Goal: Information Seeking & Learning: Learn about a topic

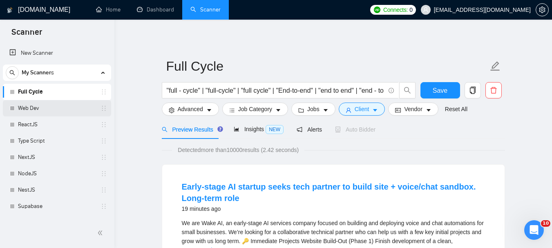
click at [35, 109] on link "Web Dev" at bounding box center [57, 108] width 78 height 16
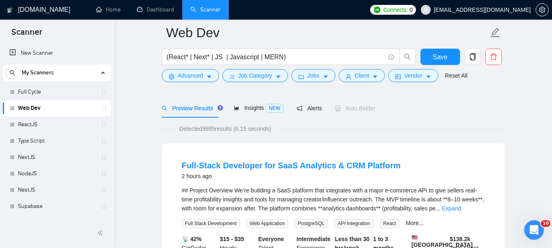
scroll to position [41, 0]
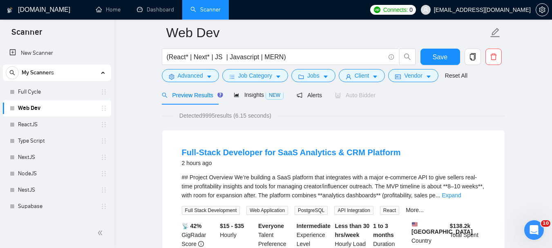
drag, startPoint x: 261, startPoint y: 156, endPoint x: 227, endPoint y: 136, distance: 40.1
click at [227, 136] on div "Full-Stack Developer for SaaS Analytics & CRM Platform 2 hours ago ## Project O…" at bounding box center [333, 212] width 342 height 165
click at [225, 152] on link "Full-Stack Developer for SaaS Analytics & CRM Platform" at bounding box center [291, 152] width 219 height 9
click at [31, 122] on link "ReactJS" at bounding box center [57, 124] width 78 height 16
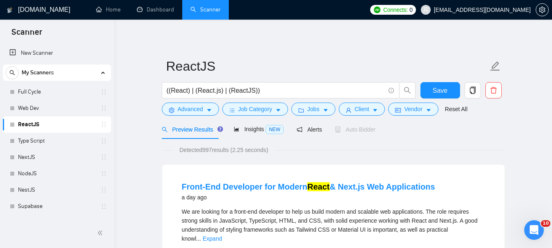
click at [31, 123] on link "ReactJS" at bounding box center [57, 124] width 78 height 16
click at [38, 144] on link "Type Script" at bounding box center [57, 141] width 78 height 16
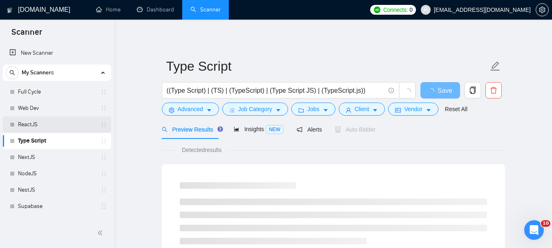
click at [34, 122] on link "ReactJS" at bounding box center [57, 124] width 78 height 16
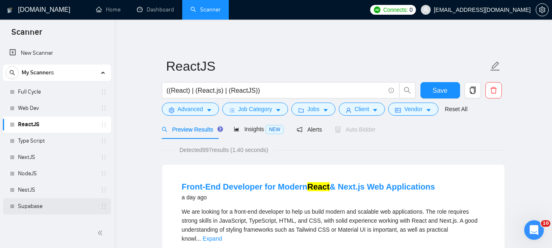
click at [27, 205] on link "Supabase" at bounding box center [57, 206] width 78 height 16
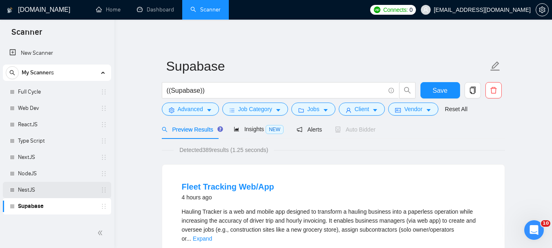
click at [29, 191] on link "NestJS" at bounding box center [57, 190] width 78 height 16
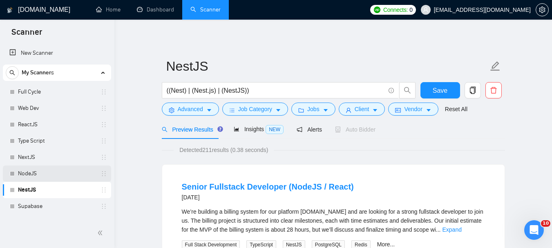
click at [32, 170] on link "NodeJS" at bounding box center [57, 173] width 78 height 16
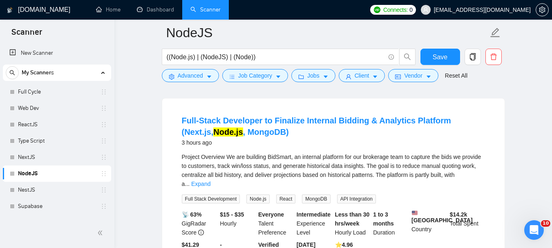
scroll to position [41, 0]
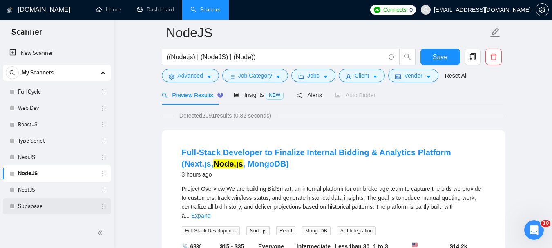
click at [23, 210] on link "Supabase" at bounding box center [57, 206] width 78 height 16
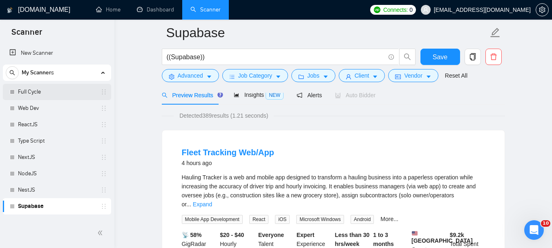
click at [33, 91] on link "Full Cycle" at bounding box center [57, 92] width 78 height 16
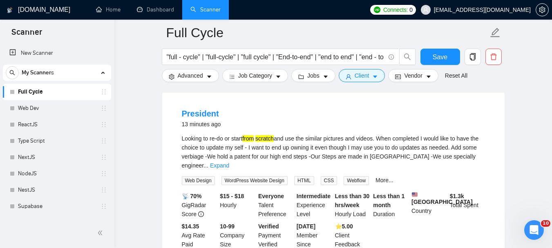
scroll to position [82, 0]
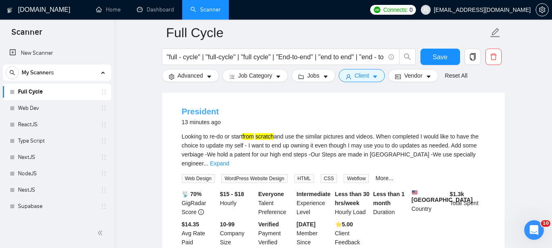
click at [200, 115] on link "President" at bounding box center [200, 111] width 37 height 9
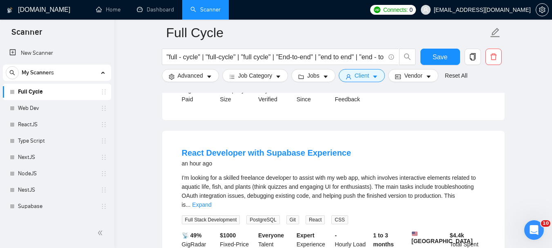
scroll to position [776, 0]
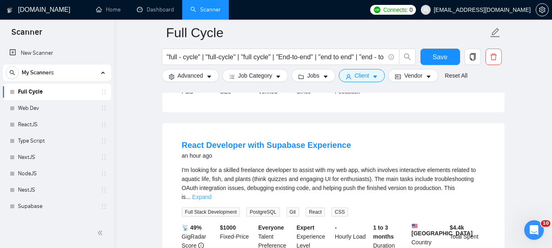
click at [211, 194] on link "Expand" at bounding box center [201, 197] width 19 height 7
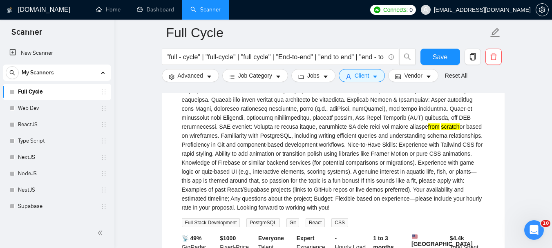
scroll to position [939, 0]
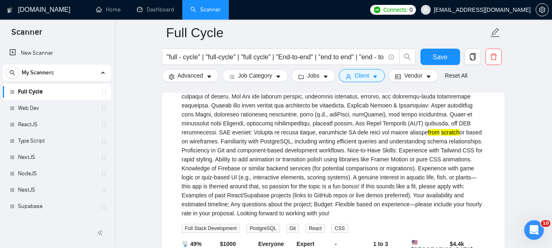
drag, startPoint x: 213, startPoint y: 200, endPoint x: 190, endPoint y: 105, distance: 97.8
click at [190, 102] on div "from scratch" at bounding box center [333, 110] width 303 height 216
click at [164, 115] on div "React Developer with Supabase Experience an hour ago from scratch Full Stack De…" at bounding box center [333, 136] width 342 height 353
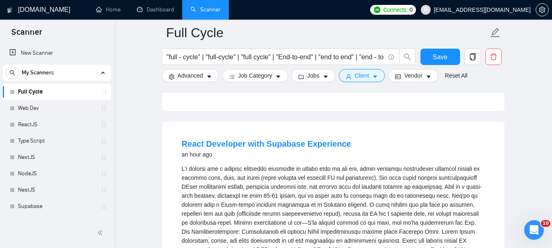
scroll to position [776, 0]
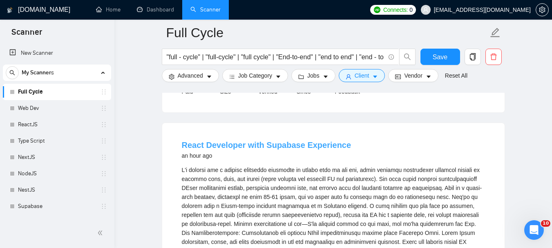
click at [204, 140] on link "React Developer with Supabase Experience" at bounding box center [266, 144] width 169 height 9
